Goal: Task Accomplishment & Management: Manage account settings

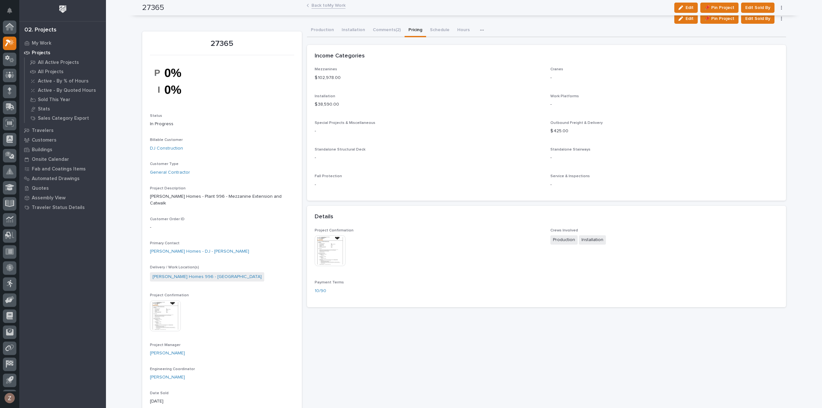
scroll to position [14, 0]
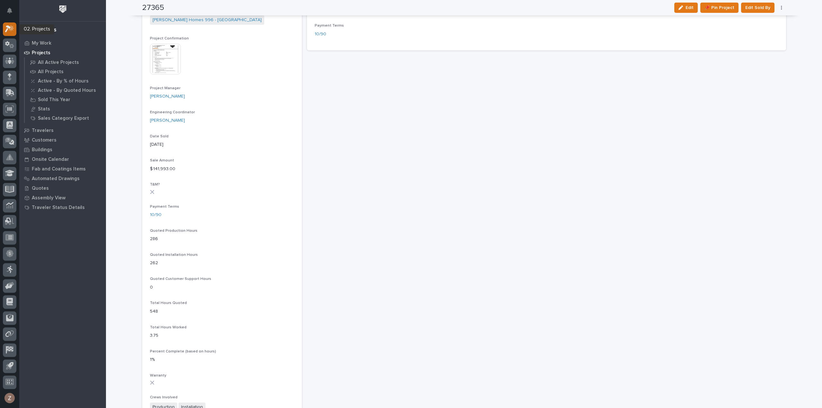
click at [5, 26] on icon at bounding box center [9, 28] width 9 height 7
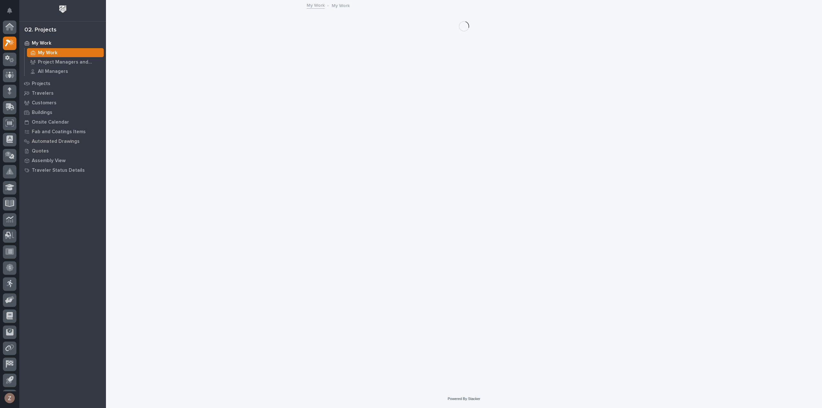
scroll to position [14, 0]
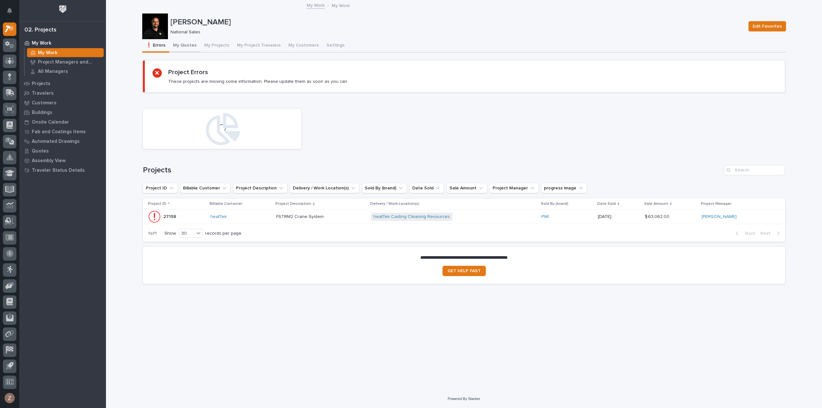
click at [188, 47] on button "My Quotes" at bounding box center [184, 45] width 31 height 13
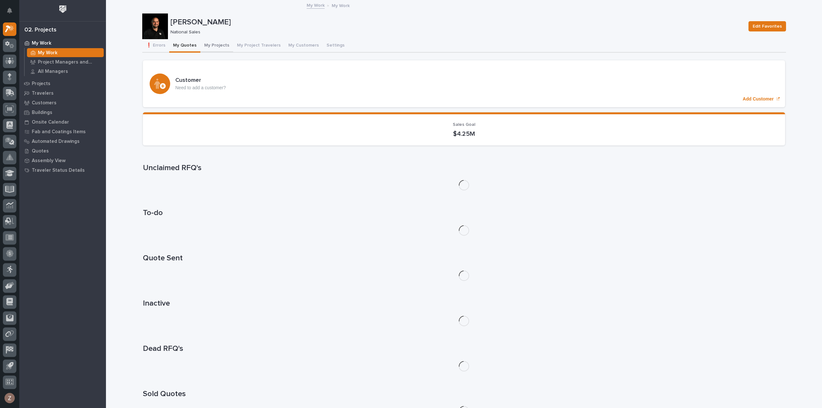
click at [215, 44] on button "My Projects" at bounding box center [216, 45] width 33 height 13
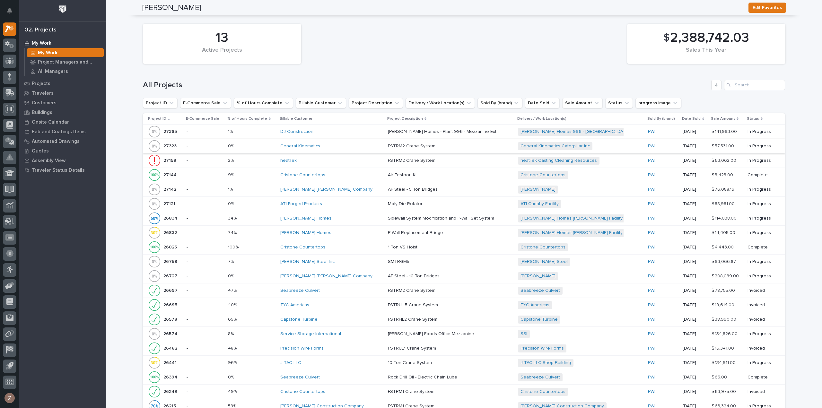
scroll to position [610, 0]
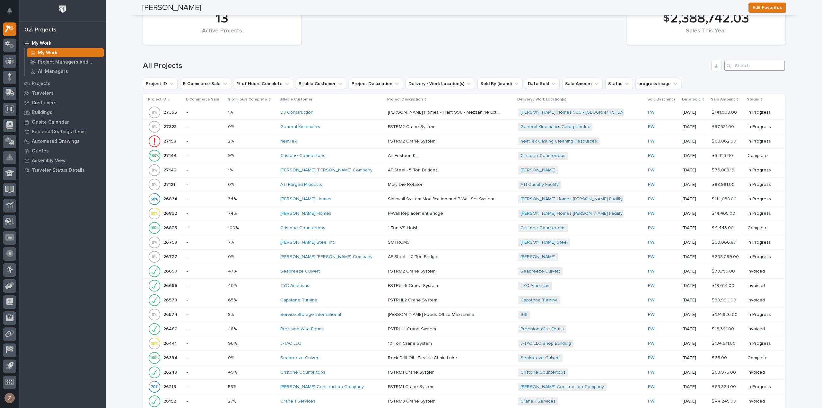
click at [758, 62] on input "Search" at bounding box center [754, 66] width 61 height 10
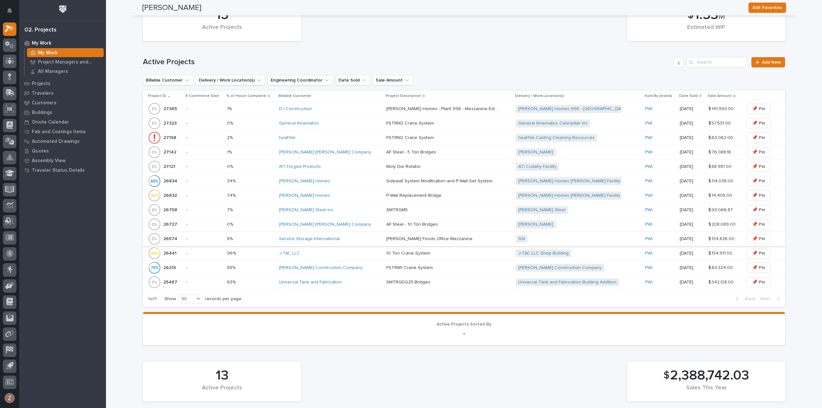
scroll to position [189, 0]
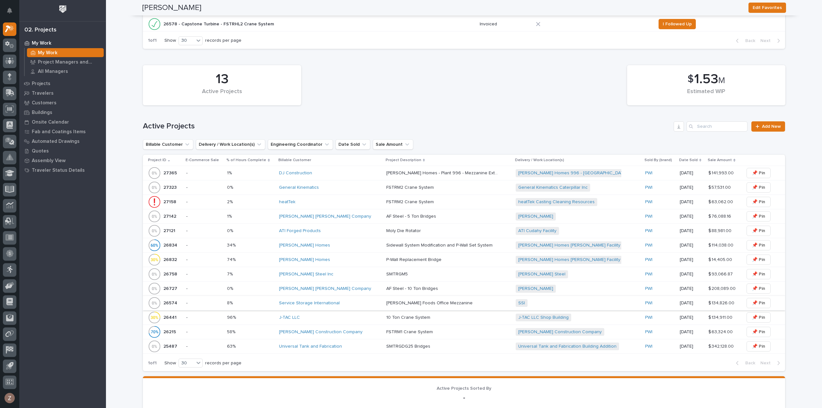
type input "desh"
drag, startPoint x: 426, startPoint y: 151, endPoint x: 504, endPoint y: 76, distance: 108.1
click at [501, 79] on div "13 Active Projects $ 1.53 M Estimated WIP" at bounding box center [464, 85] width 649 height 47
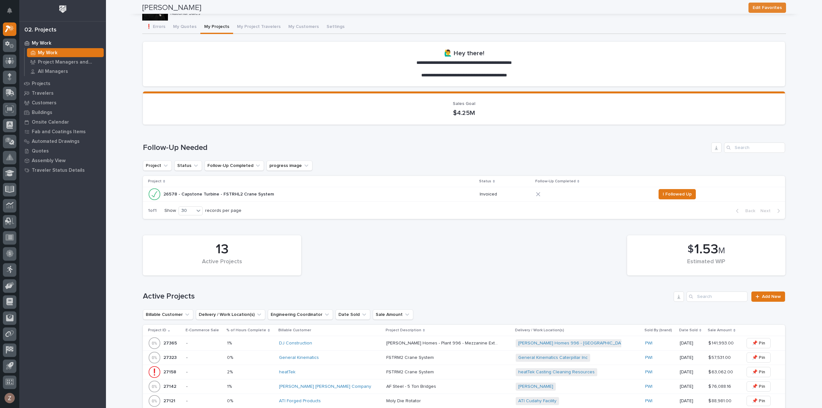
scroll to position [0, 0]
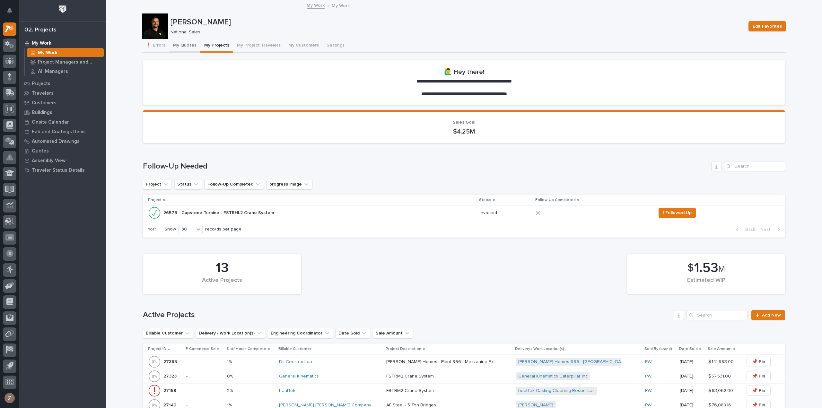
click at [179, 45] on button "My Quotes" at bounding box center [184, 45] width 31 height 13
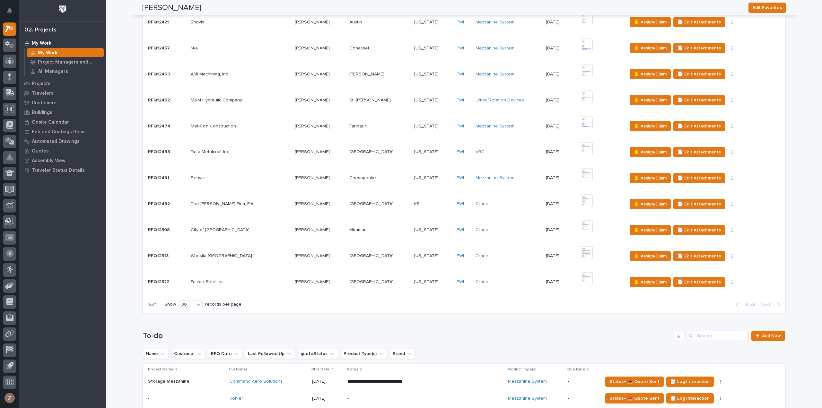
scroll to position [450, 0]
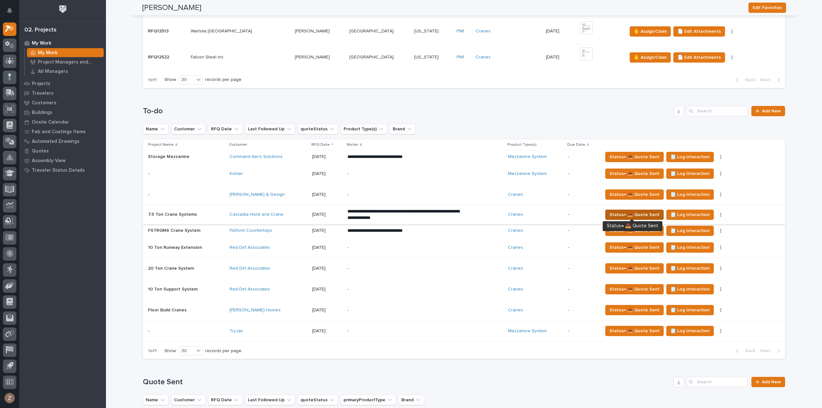
click at [624, 214] on span "Status→ 📤 Quote Sent" at bounding box center [635, 215] width 50 height 8
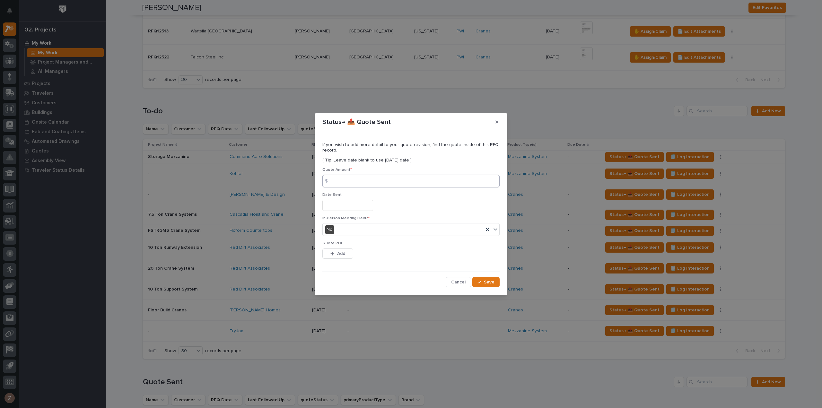
click at [356, 181] on input at bounding box center [410, 181] width 177 height 13
type input "426127"
click at [337, 207] on input "text" at bounding box center [347, 205] width 51 height 11
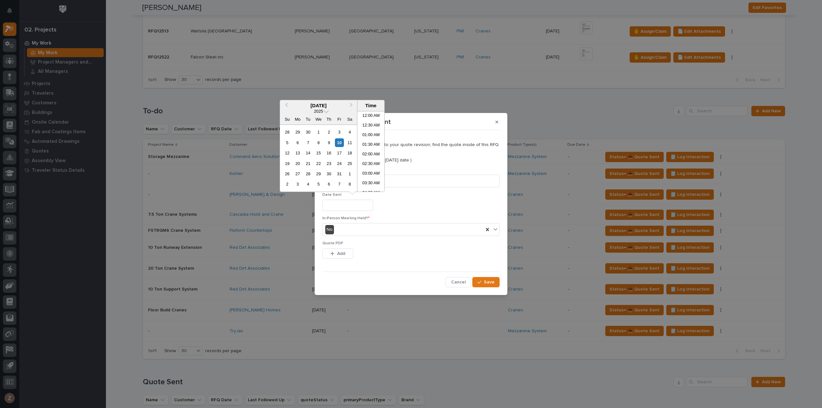
scroll to position [206, 0]
click at [369, 160] on li "01:00 PM" at bounding box center [370, 161] width 27 height 10
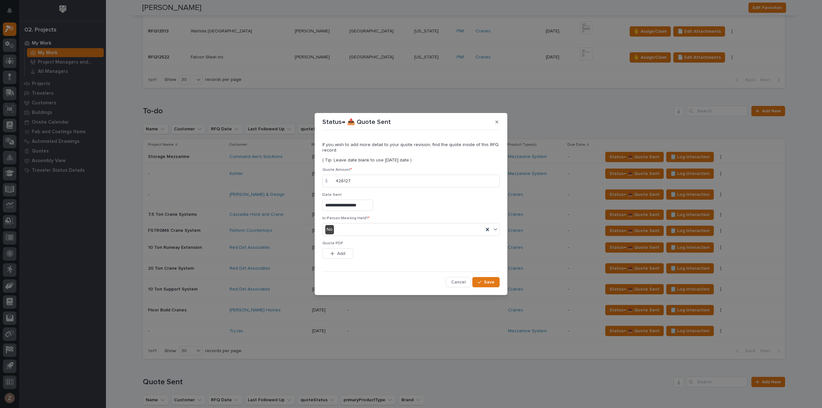
type input "**********"
click at [484, 281] on div "button" at bounding box center [481, 282] width 6 height 4
